Goal: Navigation & Orientation: Go to known website

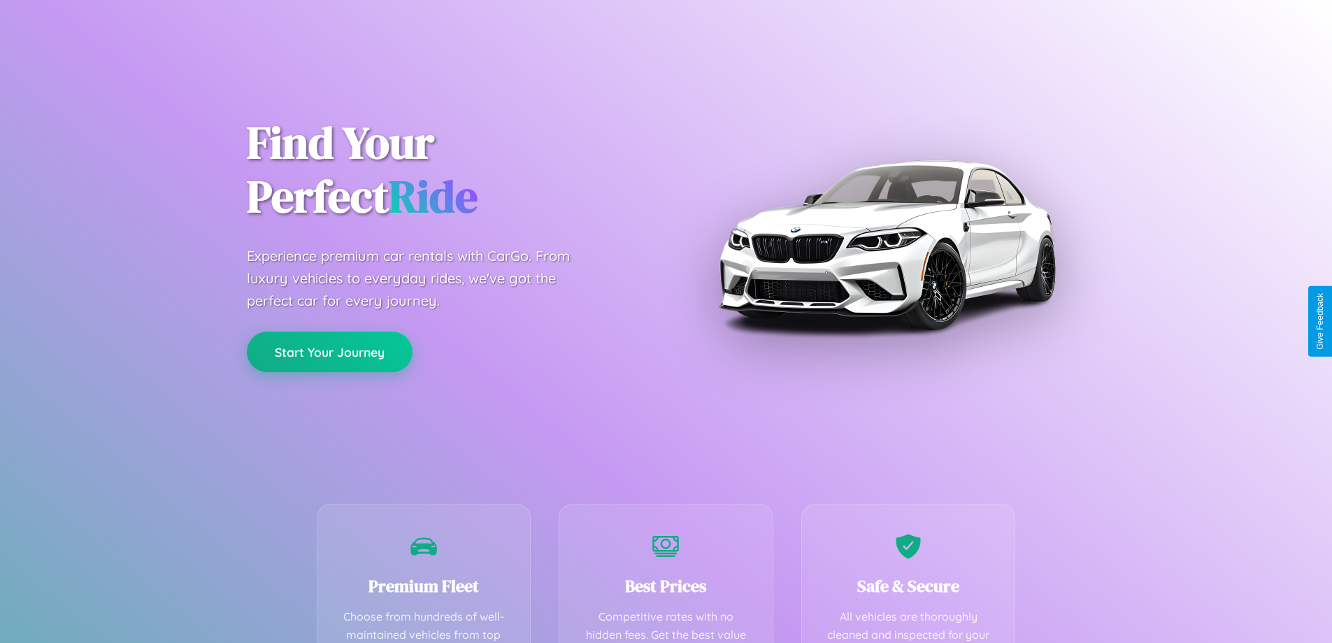
click at [329, 352] on button "Start Your Journey" at bounding box center [330, 351] width 166 height 41
click at [329, 351] on button "Start Your Journey" at bounding box center [330, 351] width 166 height 41
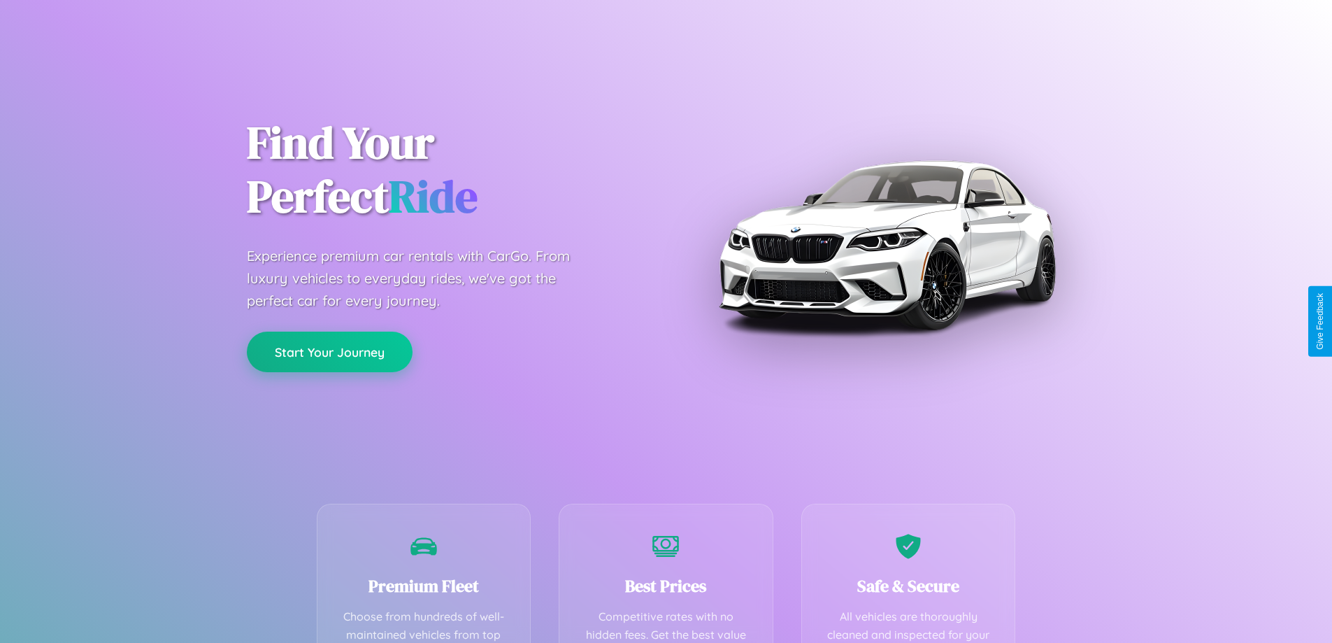
click at [329, 351] on button "Start Your Journey" at bounding box center [330, 351] width 166 height 41
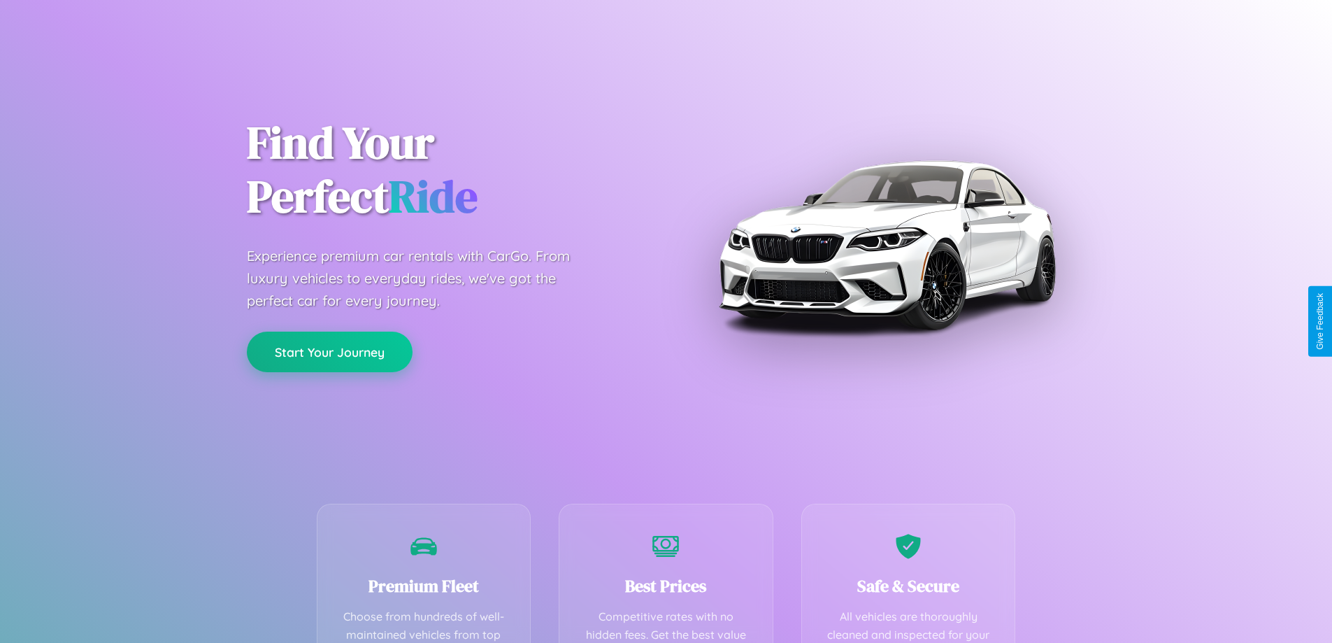
click at [329, 351] on button "Start Your Journey" at bounding box center [330, 351] width 166 height 41
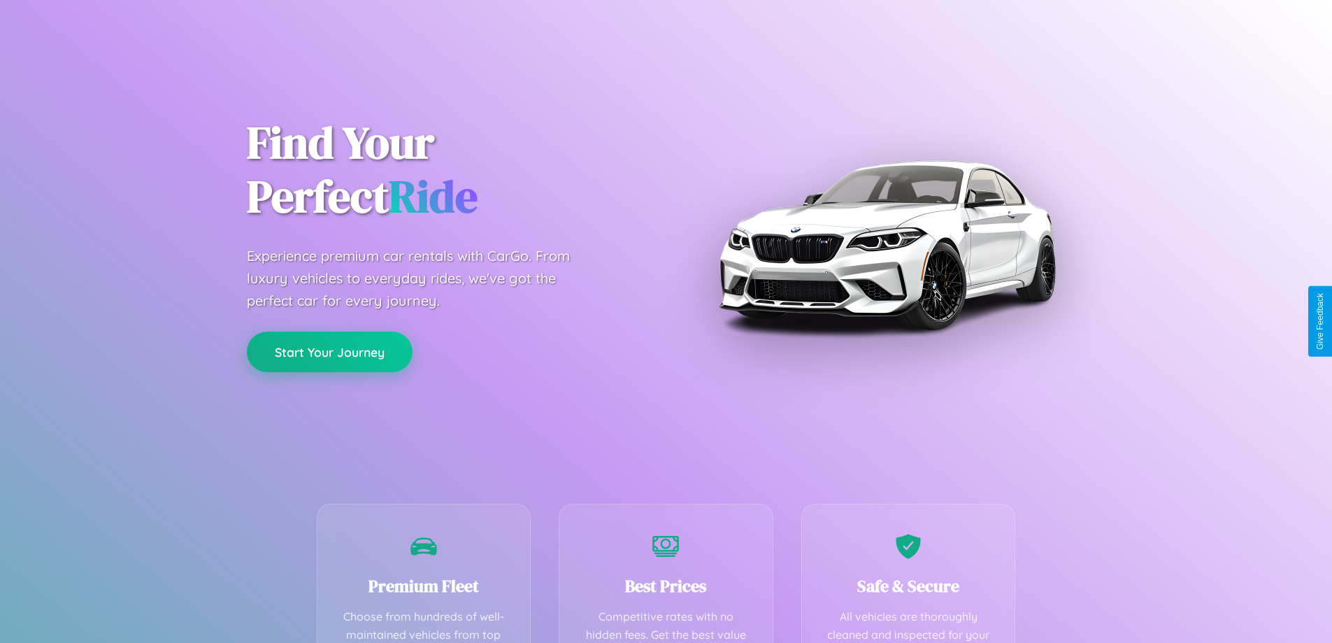
click at [329, 351] on button "Start Your Journey" at bounding box center [330, 351] width 166 height 41
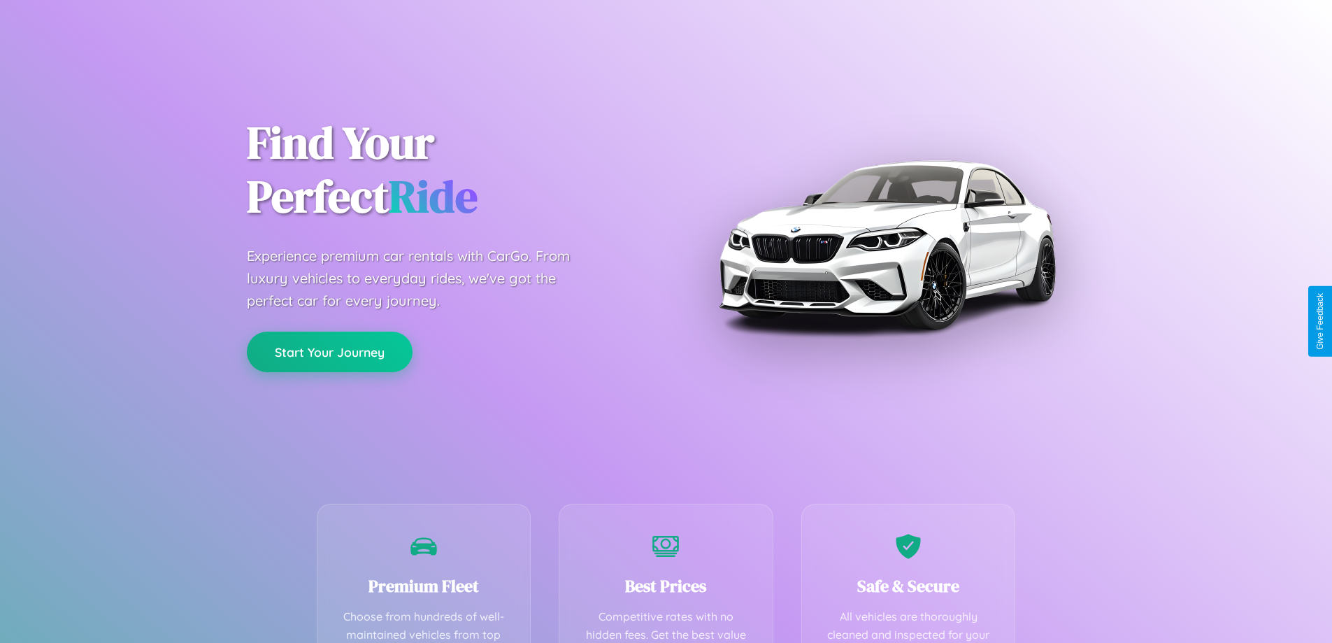
click at [329, 351] on button "Start Your Journey" at bounding box center [330, 351] width 166 height 41
